Goal: Ask a question

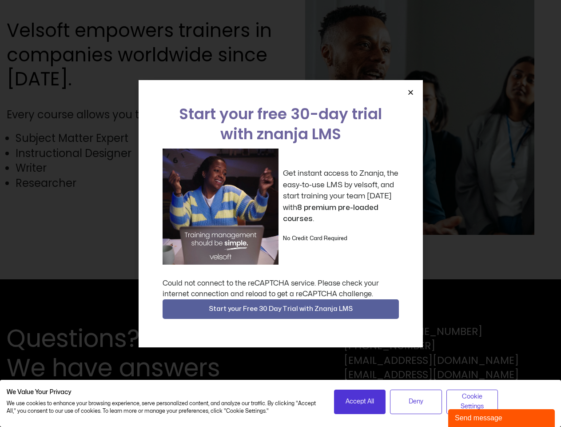
click at [280, 213] on div "Get instant access to Znanja, the easy-to-use LMS by velsoft, and start trainin…" at bounding box center [281, 206] width 236 height 116
click at [411, 92] on icon "Close" at bounding box center [410, 92] width 7 height 7
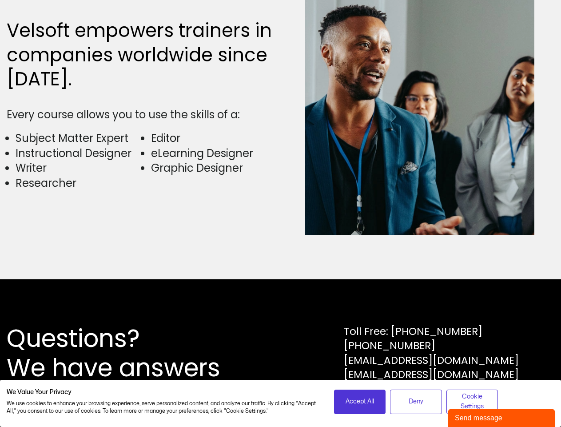
click at [281, 309] on div "Questions? We have answers Toll Free: [PHONE_NUMBER] [PHONE_NUMBER] [EMAIL_ADDR…" at bounding box center [280, 353] width 561 height 148
click at [360, 401] on span "Accept All" at bounding box center [360, 401] width 28 height 10
click at [416, 401] on div "Questions? We have answers Toll Free: [PHONE_NUMBER] [PHONE_NUMBER] [EMAIL_ADDR…" at bounding box center [280, 353] width 561 height 148
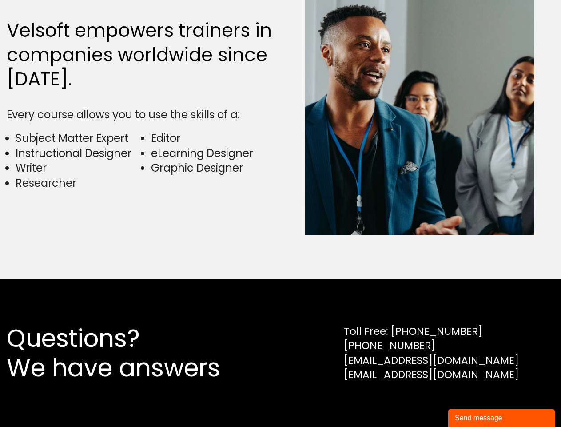
click at [472, 401] on div "Questions? We have answers Toll Free: [PHONE_NUMBER] [PHONE_NUMBER] [EMAIL_ADDR…" at bounding box center [280, 353] width 561 height 148
click at [502, 418] on div "Send message" at bounding box center [501, 417] width 93 height 11
